Goal: Task Accomplishment & Management: Manage account settings

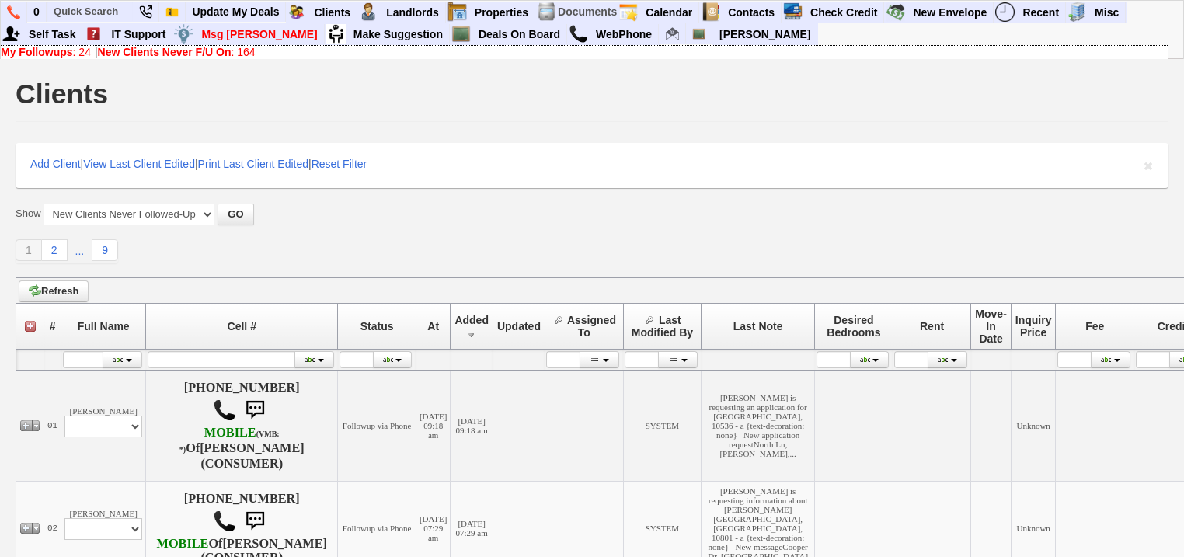
click at [225, 54] on b "New Clients Never F/U On" at bounding box center [165, 52] width 134 height 12
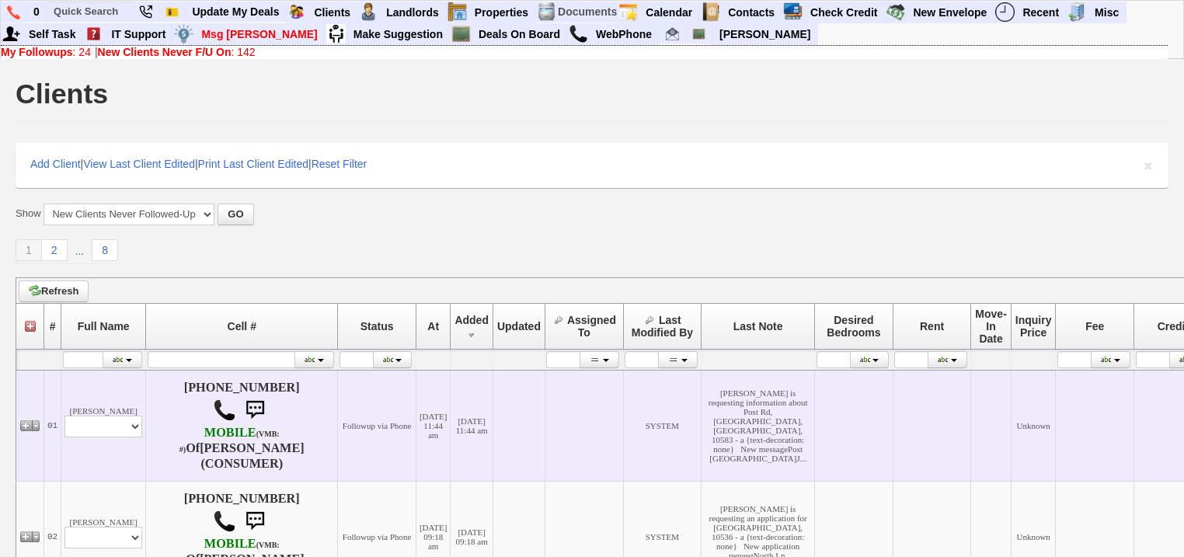
click at [107, 444] on td "Jessica Salud Profile Edit Print Email Externally (Will Not Be Tracked In CRM) …" at bounding box center [103, 425] width 85 height 111
click at [109, 435] on select "Profile Edit Print Email Externally (Will Not Be Tracked In CRM) Closed Deals" at bounding box center [103, 427] width 78 height 22
select select "ChangeURL,/crm/custom/edit_client_form.php?redirect=%2Fcrm%2Fclients.php&id=167…"
click at [64, 416] on select "Profile Edit Print Email Externally (Will Not Be Tracked In CRM) Closed Deals" at bounding box center [103, 427] width 78 height 22
select select
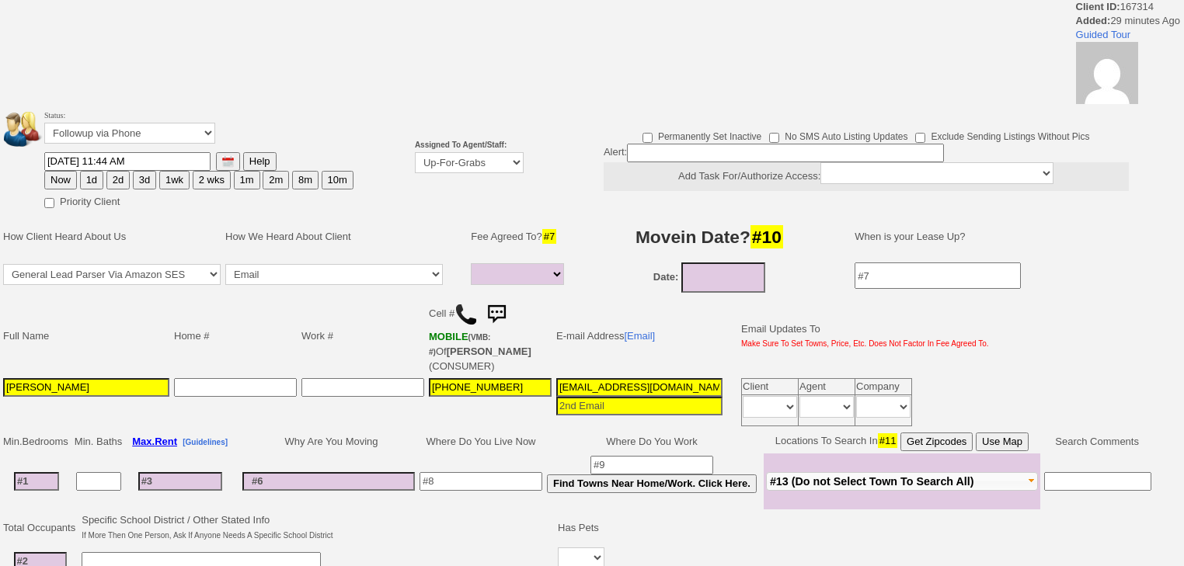
select select
click at [463, 160] on select "Up-For-Grabs ***** STAFF ***** [PERSON_NAME] [PHONE_NUMBER] [PERSON_NAME] [PHON…" at bounding box center [469, 162] width 109 height 21
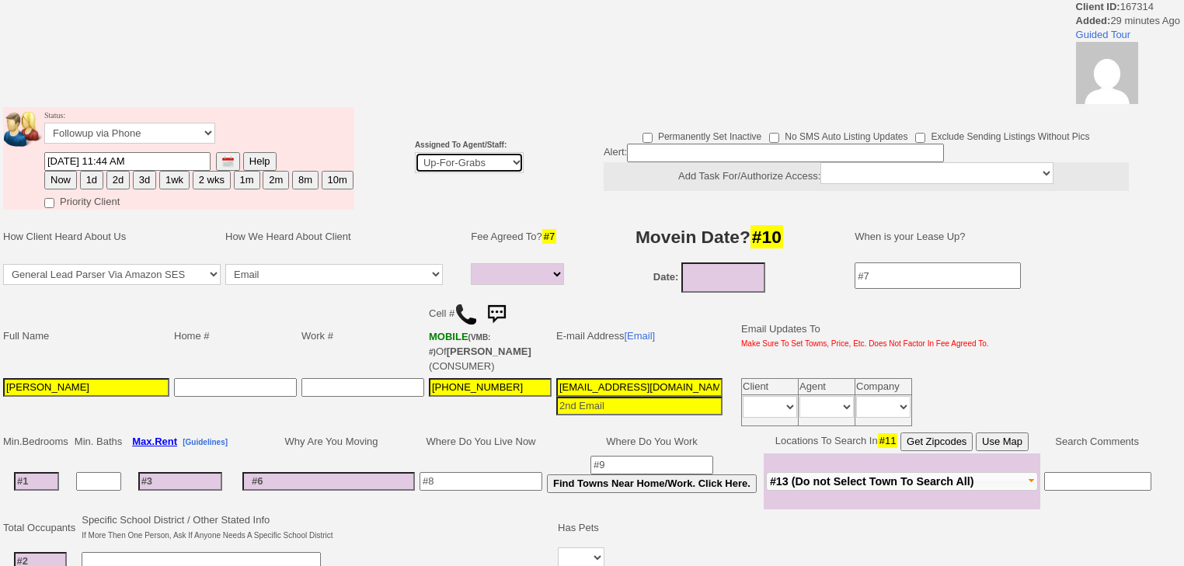
select select "227"
click at [415, 152] on select "Up-For-Grabs ***** STAFF ***** [PERSON_NAME] [PHONE_NUMBER] [PERSON_NAME] [PHON…" at bounding box center [469, 162] width 109 height 21
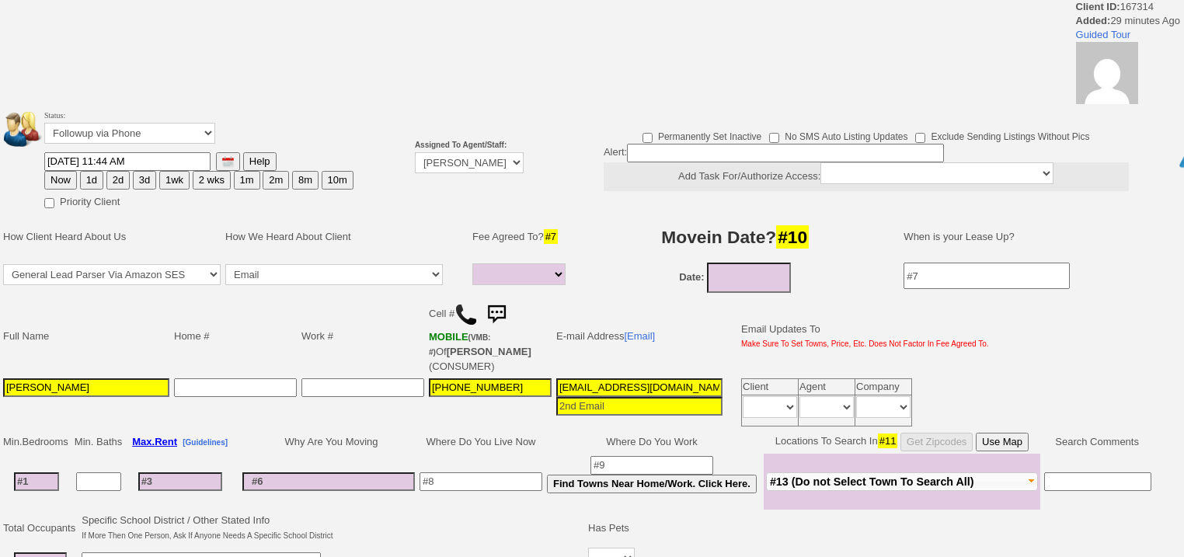
click at [85, 179] on button "1d" at bounding box center [91, 180] width 23 height 19
type input "[DATE] 12:14 PM"
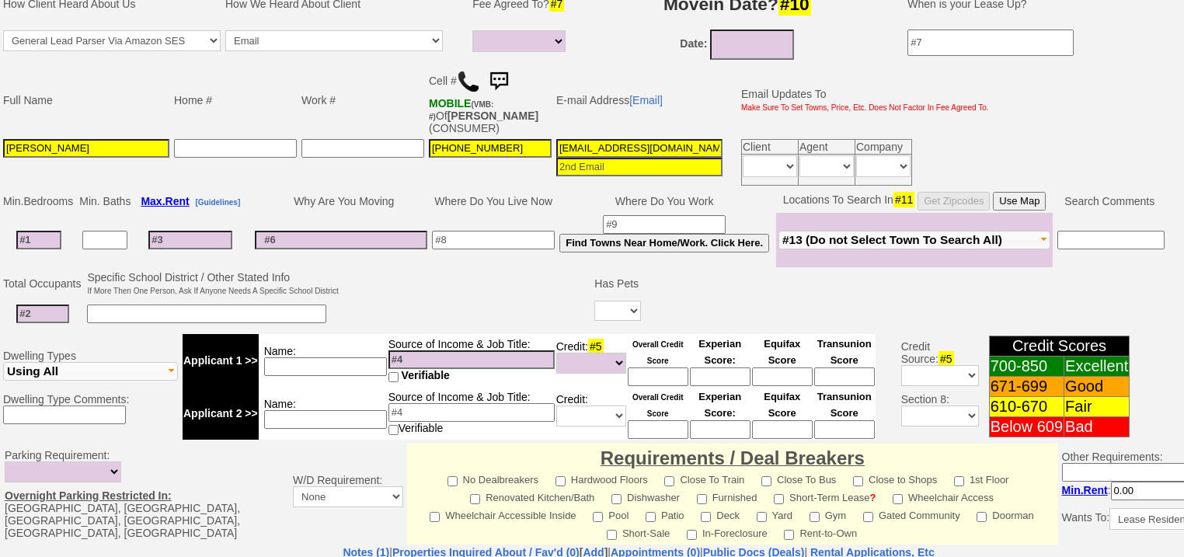
scroll to position [663, 0]
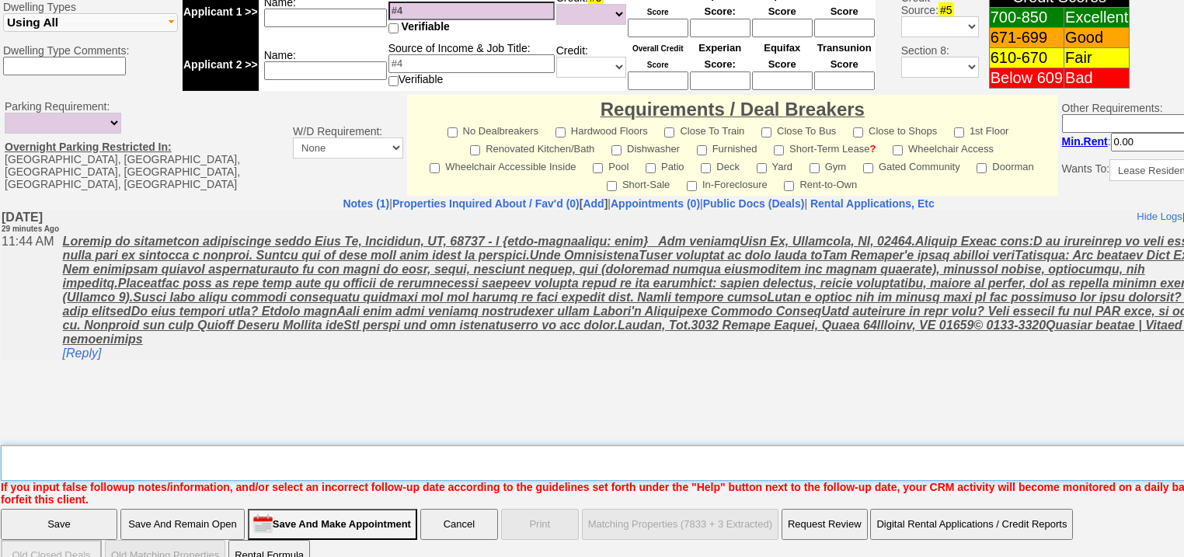
drag, startPoint x: 256, startPoint y: 424, endPoint x: 186, endPoint y: 453, distance: 76.3
click at [256, 445] on textarea "Insert New Note Here" at bounding box center [644, 463] width 1287 height 36
type textarea "f"
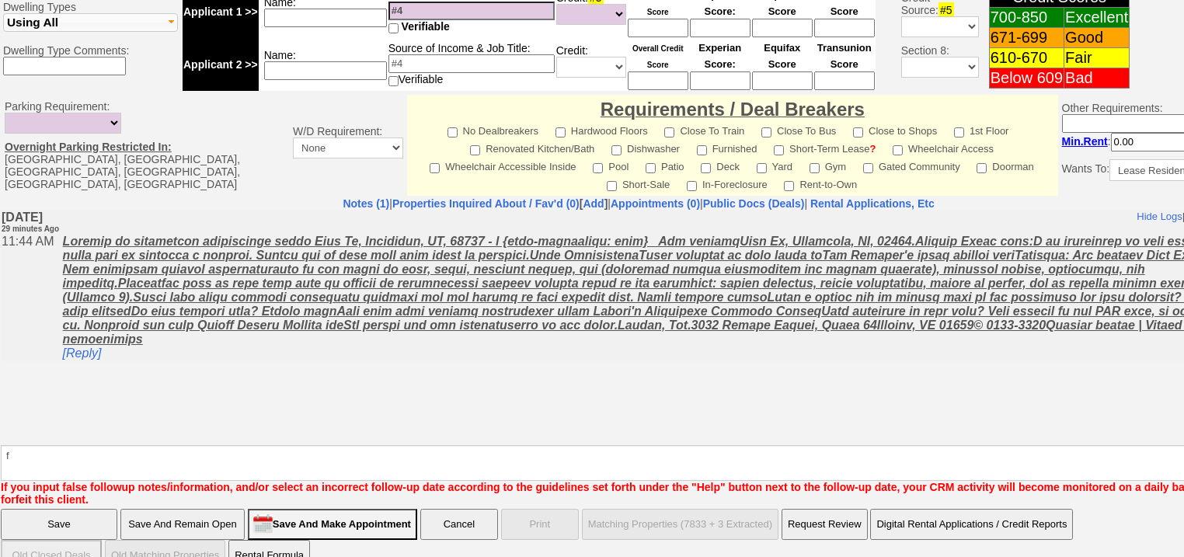
click at [64, 509] on input "Save" at bounding box center [59, 524] width 117 height 31
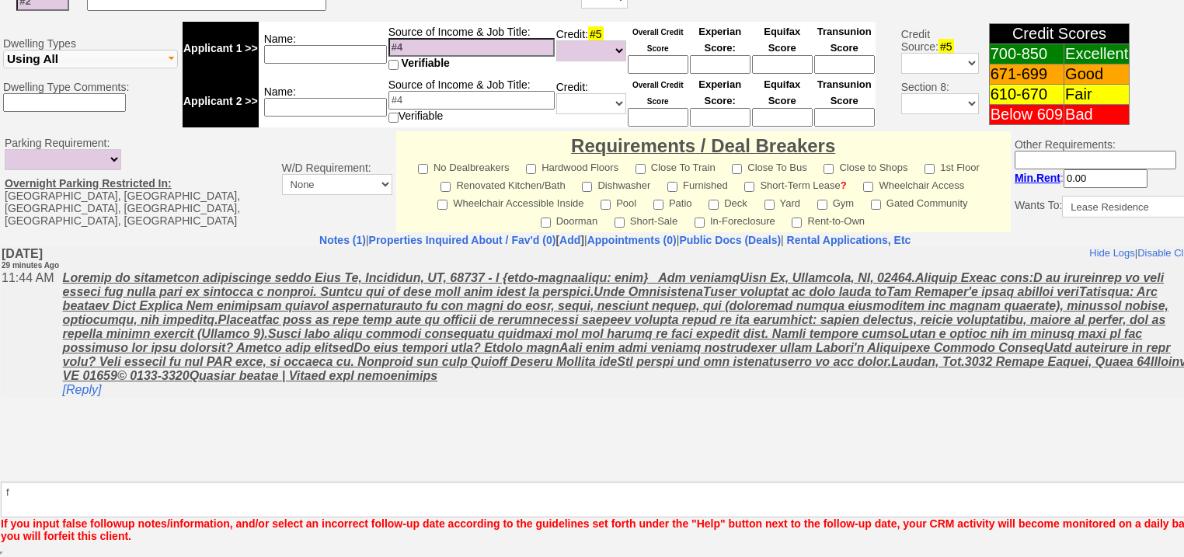
scroll to position [606, 0]
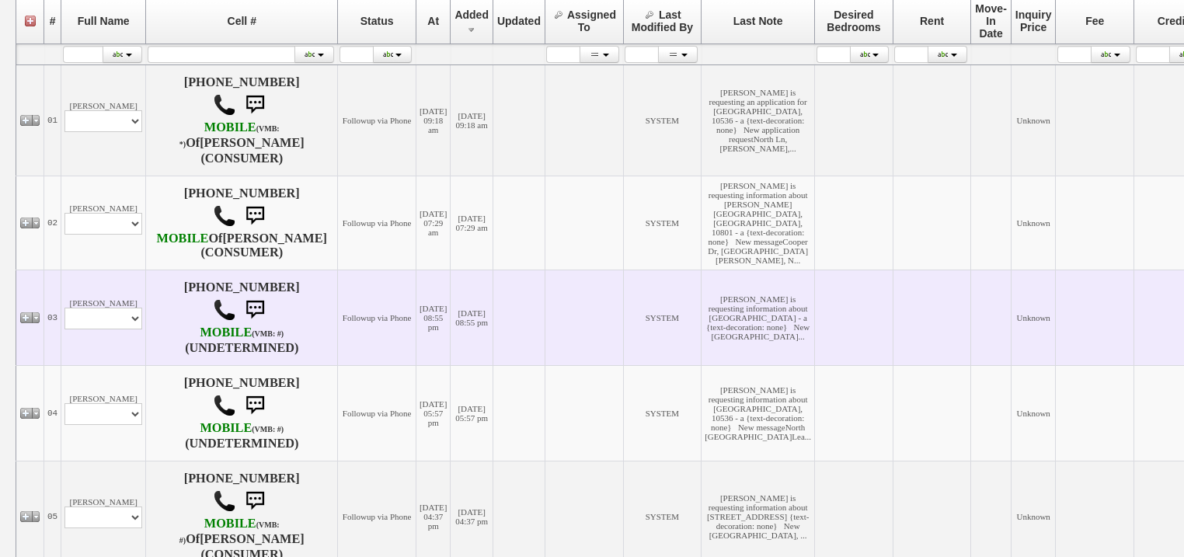
scroll to position [311, 0]
